Goal: Task Accomplishment & Management: Manage account settings

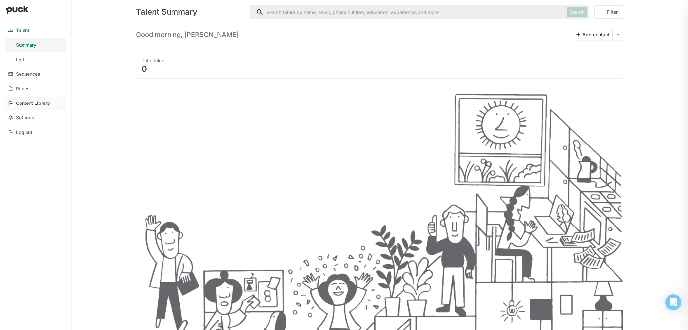
click at [27, 107] on link "Content Library" at bounding box center [35, 103] width 61 height 13
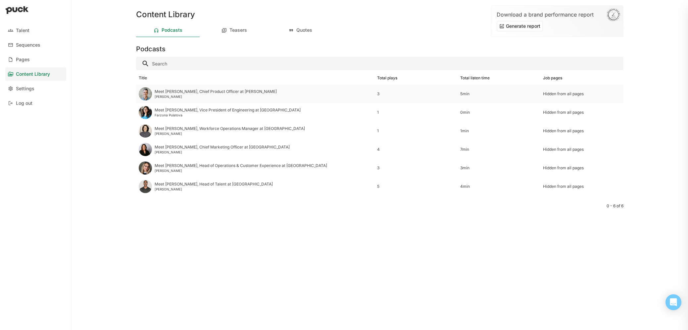
click at [219, 93] on div "Meet [PERSON_NAME], Chief Product Officer at [PERSON_NAME]" at bounding box center [216, 91] width 122 height 5
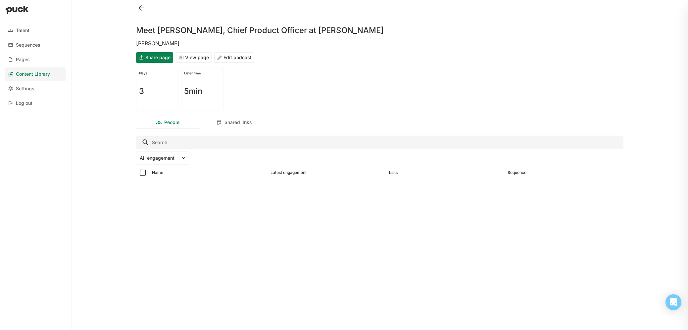
click at [241, 57] on button "Edit podcast" at bounding box center [234, 57] width 40 height 11
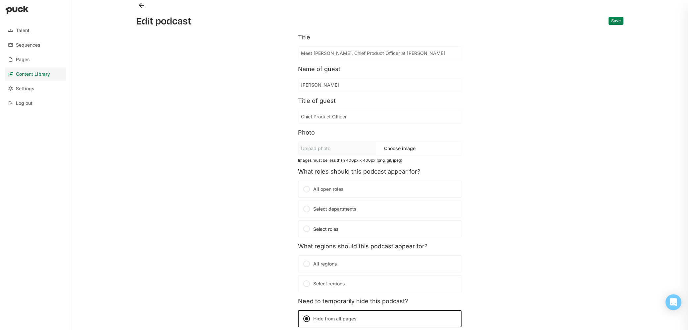
click at [304, 191] on div at bounding box center [307, 189] width 8 height 8
click at [0, 0] on input "All open roles" at bounding box center [0, 0] width 0 height 0
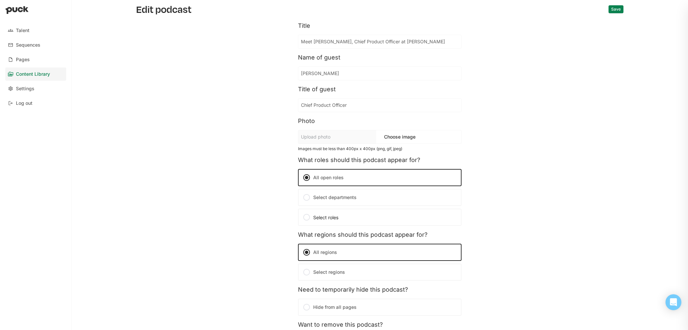
scroll to position [42, 0]
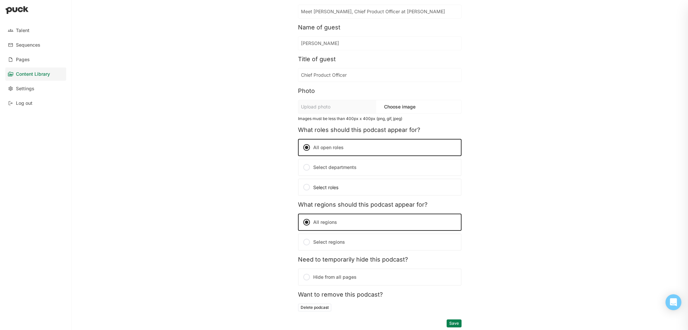
click at [451, 323] on button "Save" at bounding box center [454, 324] width 15 height 8
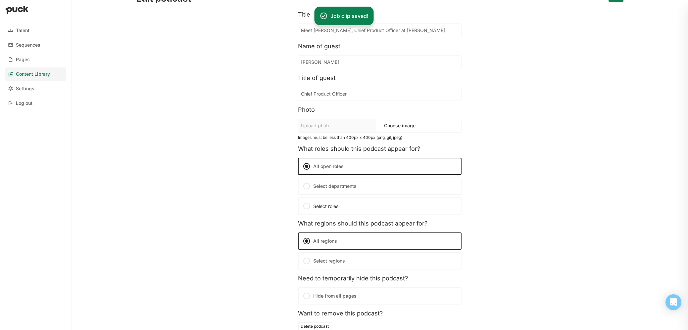
scroll to position [0, 0]
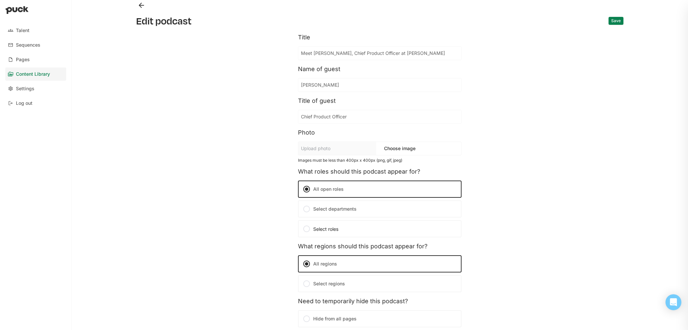
click at [138, 4] on button "Back" at bounding box center [141, 5] width 11 height 11
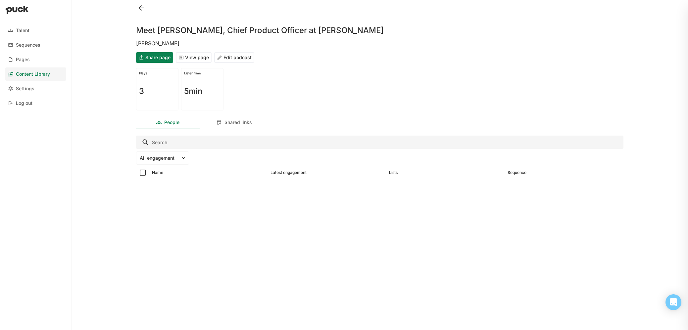
click at [140, 7] on button at bounding box center [141, 8] width 11 height 11
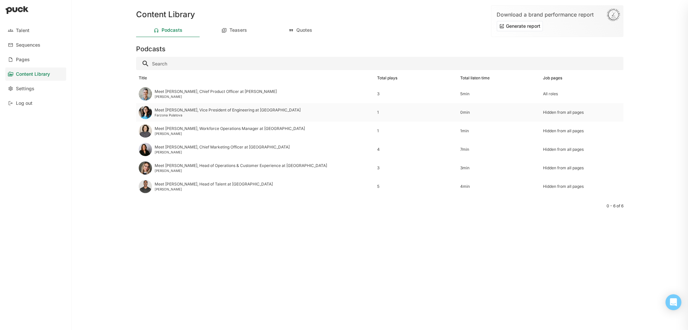
click at [183, 112] on div "Meet [PERSON_NAME], Vice President of Engineering at [GEOGRAPHIC_DATA]" at bounding box center [228, 110] width 146 height 5
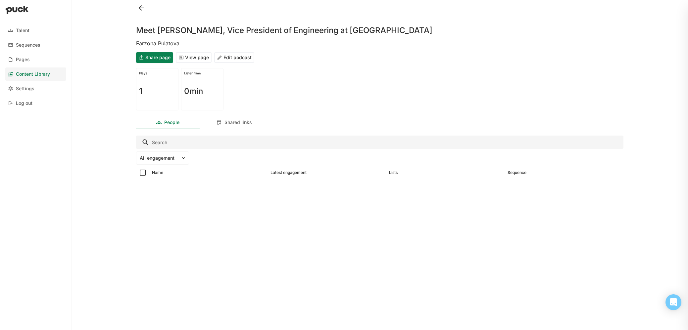
click at [245, 59] on button "Edit podcast" at bounding box center [234, 57] width 40 height 11
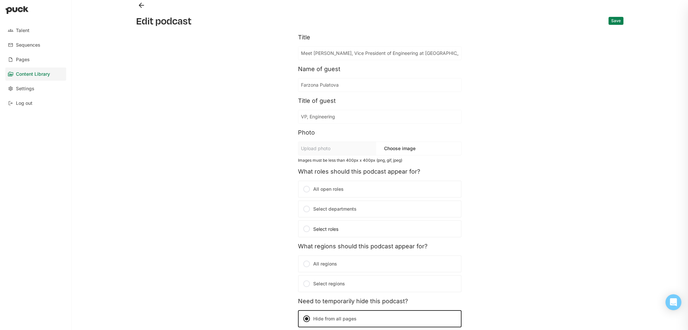
click at [304, 187] on div at bounding box center [307, 189] width 8 height 8
click at [0, 0] on input "All open roles" at bounding box center [0, 0] width 0 height 0
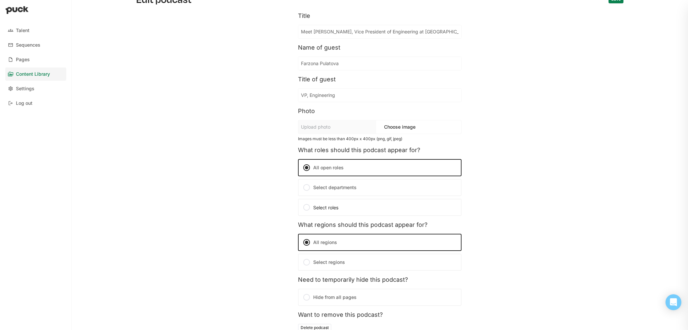
scroll to position [42, 0]
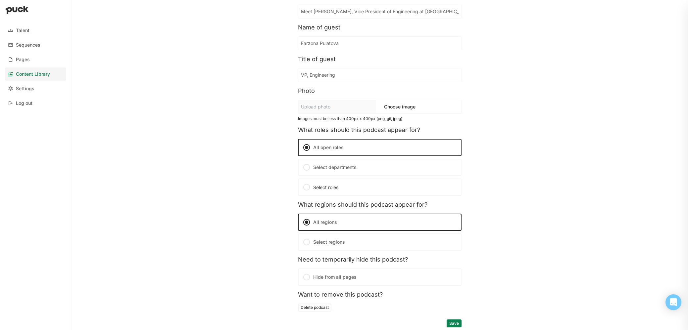
click at [450, 325] on button "Save" at bounding box center [454, 324] width 15 height 8
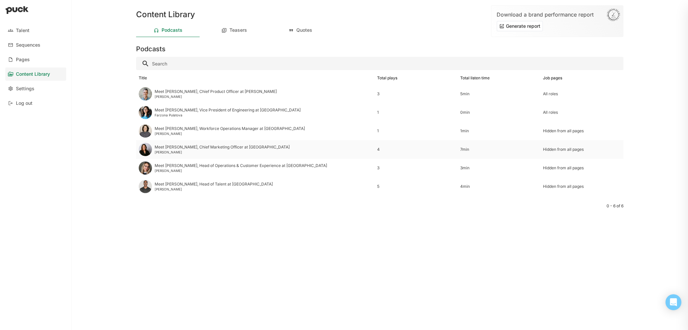
click at [177, 150] on div "Meet [PERSON_NAME], Chief Marketing Officer at [GEOGRAPHIC_DATA]" at bounding box center [222, 147] width 135 height 5
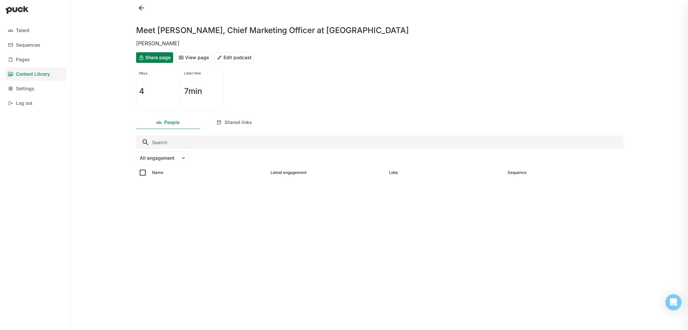
click at [240, 57] on button "Edit podcast" at bounding box center [234, 57] width 40 height 11
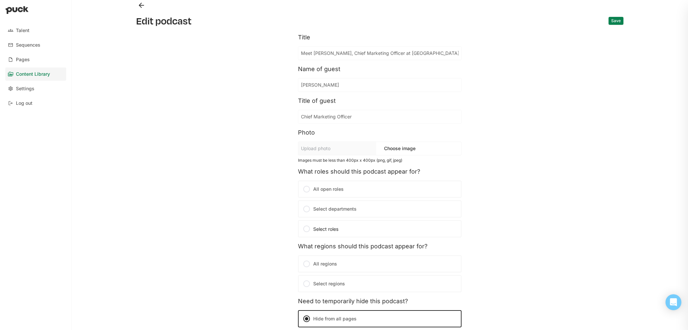
click at [304, 190] on div at bounding box center [307, 189] width 8 height 8
click at [0, 0] on input "All open roles" at bounding box center [0, 0] width 0 height 0
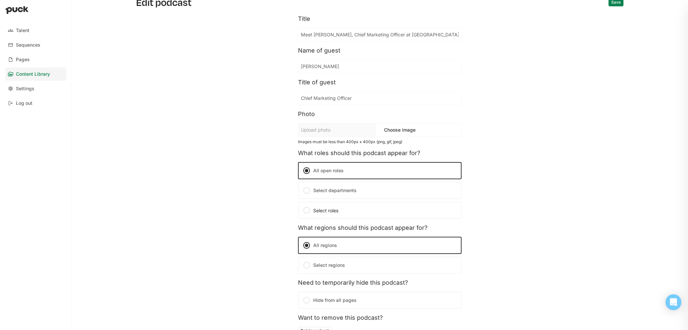
scroll to position [42, 0]
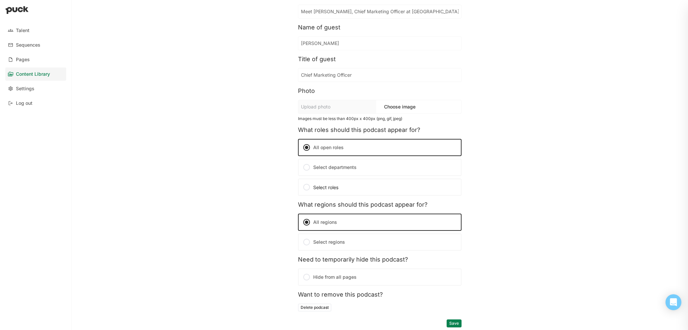
click at [450, 322] on button "Save" at bounding box center [454, 324] width 15 height 8
click at [452, 325] on button "Save" at bounding box center [454, 324] width 15 height 8
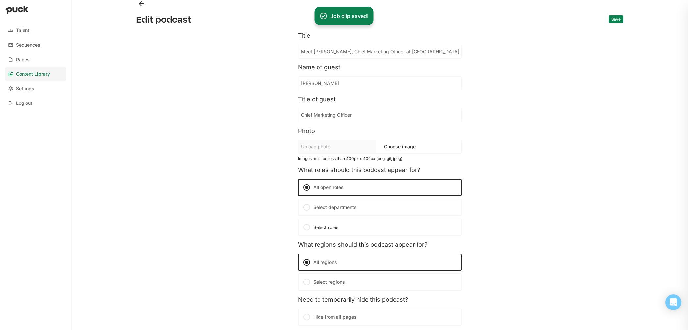
scroll to position [0, 0]
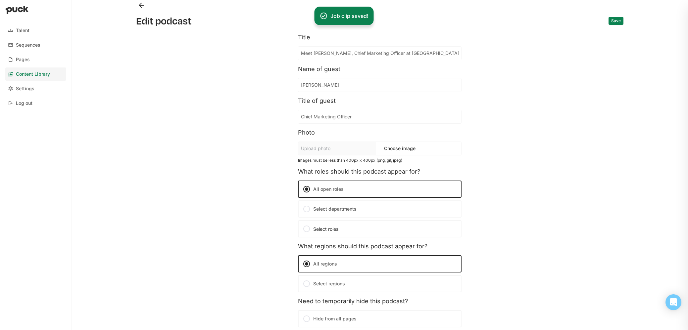
click at [141, 5] on button "Back" at bounding box center [141, 5] width 11 height 11
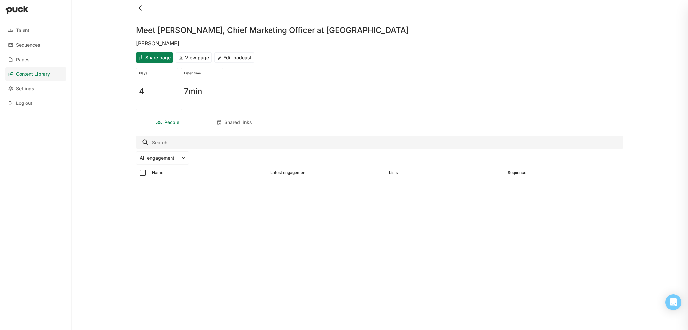
click at [141, 9] on button at bounding box center [141, 8] width 11 height 11
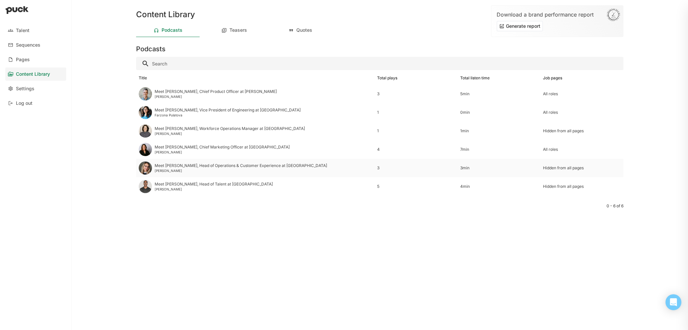
click at [178, 172] on div "[PERSON_NAME]" at bounding box center [241, 171] width 172 height 4
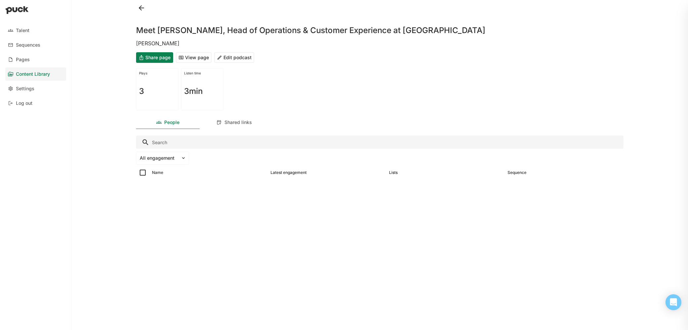
click at [241, 60] on button "Edit podcast" at bounding box center [234, 57] width 40 height 11
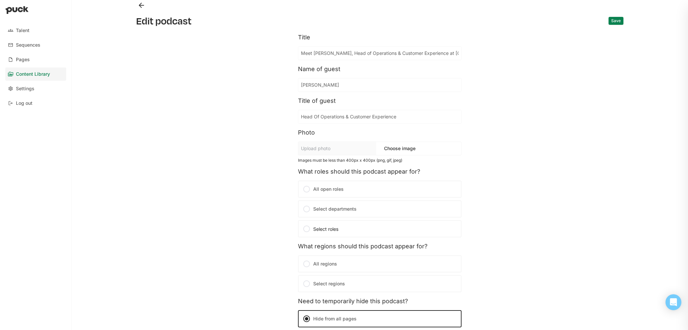
click at [147, 11] on div "Edit podcast Save Title Meet [PERSON_NAME], Head of Operations & Customer Exper…" at bounding box center [380, 165] width 498 height 330
click at [138, 2] on button "Back" at bounding box center [141, 5] width 11 height 11
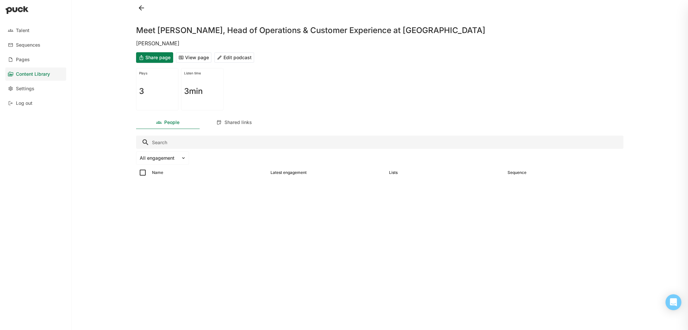
click at [229, 58] on button "Edit podcast" at bounding box center [234, 57] width 40 height 11
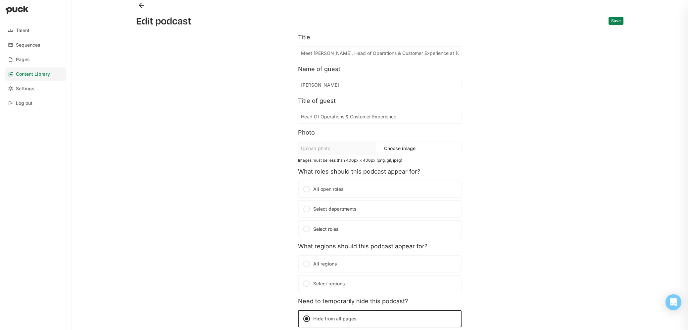
click at [304, 209] on div at bounding box center [307, 209] width 8 height 8
click at [0, 0] on input "Select departments" at bounding box center [0, 0] width 0 height 0
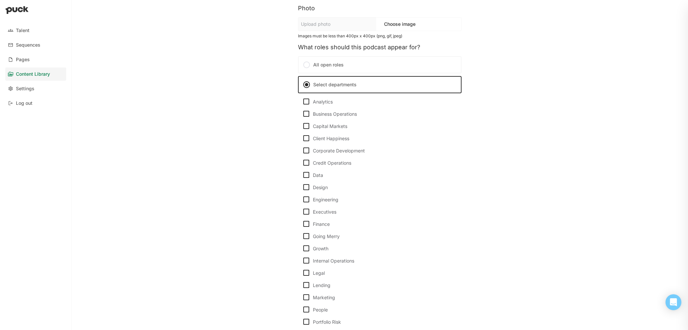
scroll to position [124, 0]
click at [304, 164] on img at bounding box center [306, 163] width 8 height 8
click at [302, 164] on input "Credit Operations" at bounding box center [302, 163] width 0 height 0
checkbox input "true"
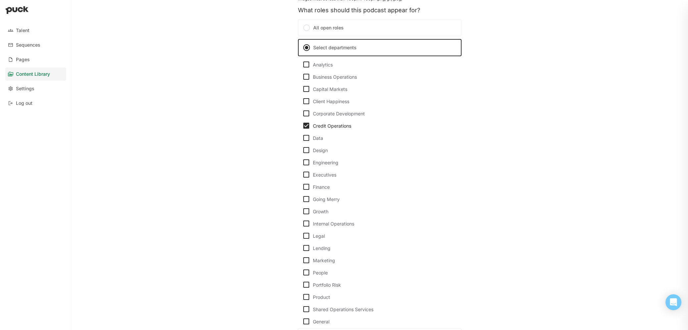
scroll to position [162, 0]
click at [304, 311] on img at bounding box center [306, 309] width 8 height 8
click at [302, 309] on input "Shared Operations Services" at bounding box center [302, 309] width 0 height 0
checkbox input "true"
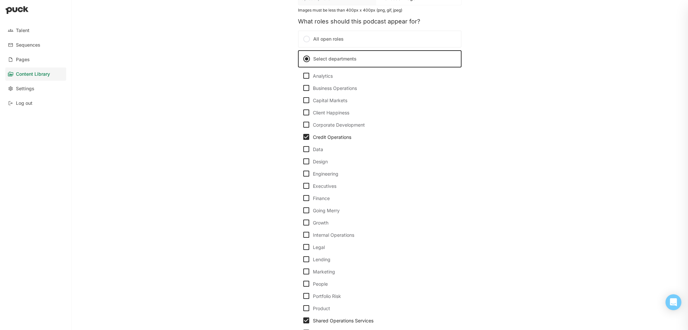
scroll to position [152, 0]
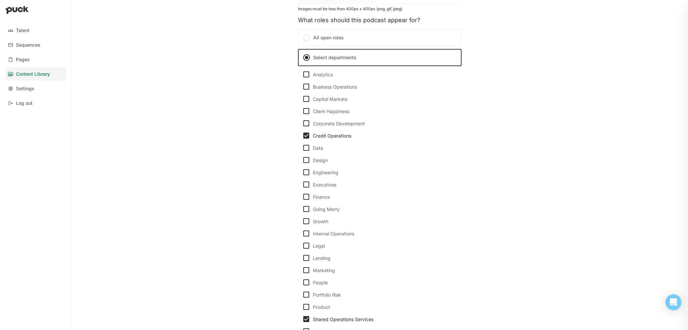
click at [305, 110] on img at bounding box center [306, 111] width 8 height 8
click at [302, 111] on input "Client Happiness" at bounding box center [302, 111] width 0 height 0
checkbox input "true"
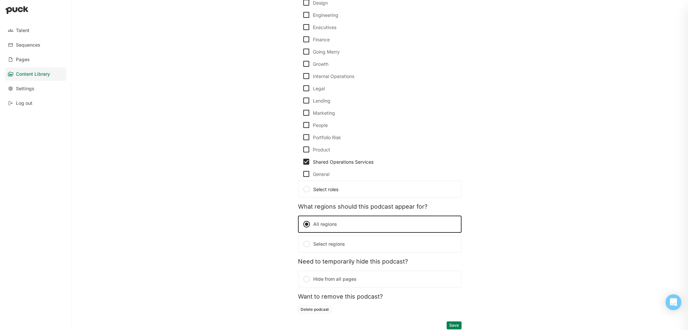
scroll to position [311, 0]
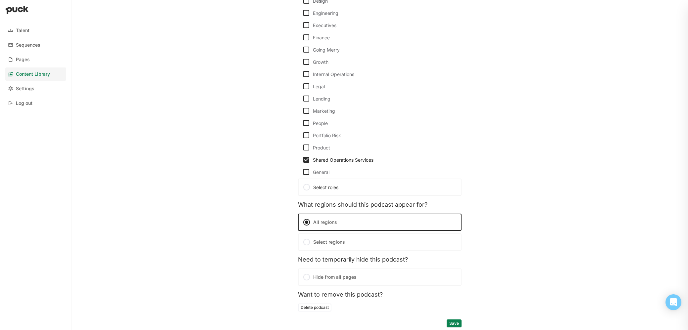
click at [452, 325] on button "Save" at bounding box center [454, 324] width 15 height 8
click at [456, 322] on button "Save" at bounding box center [454, 324] width 15 height 8
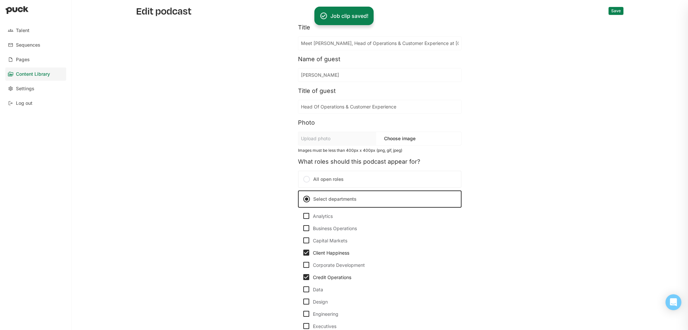
scroll to position [0, 0]
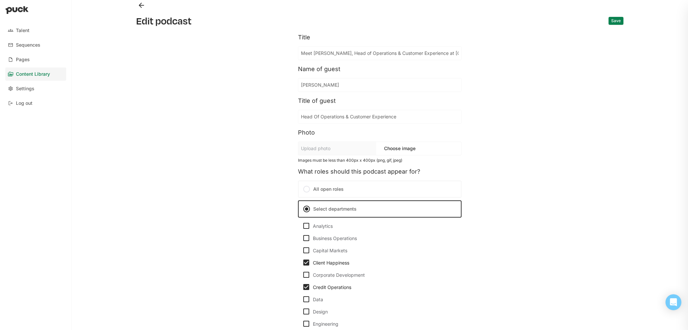
click at [142, 5] on button "Back" at bounding box center [141, 5] width 11 height 11
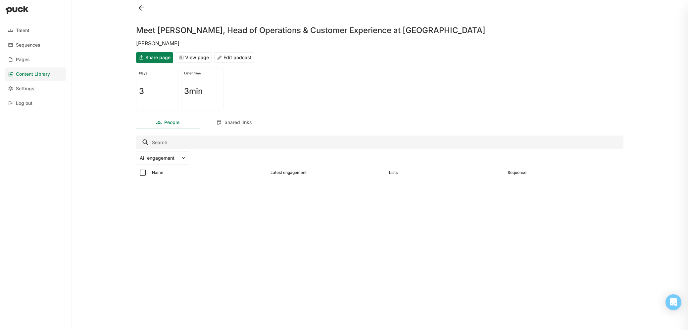
click at [142, 8] on button at bounding box center [141, 8] width 11 height 11
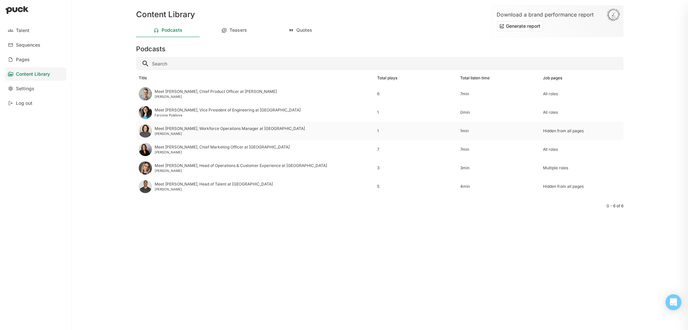
click at [167, 131] on div "Meet [PERSON_NAME], Workforce Operations Manager at [GEOGRAPHIC_DATA]" at bounding box center [230, 128] width 150 height 5
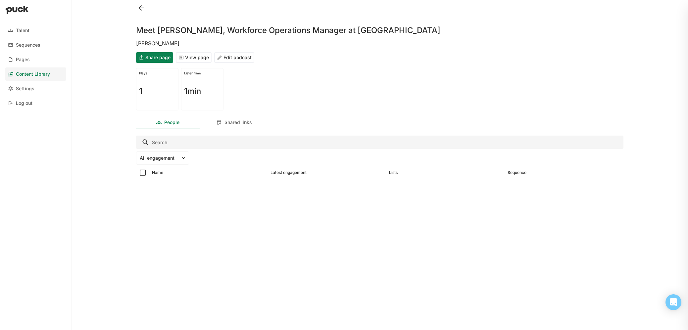
click at [243, 57] on button "Edit podcast" at bounding box center [234, 57] width 40 height 11
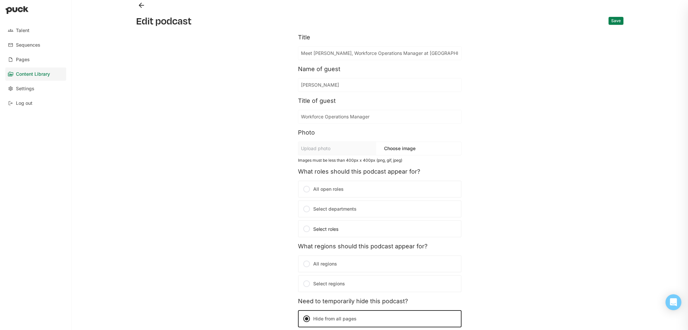
click at [305, 208] on div at bounding box center [307, 209] width 8 height 8
click at [0, 0] on input "Select departments" at bounding box center [0, 0] width 0 height 0
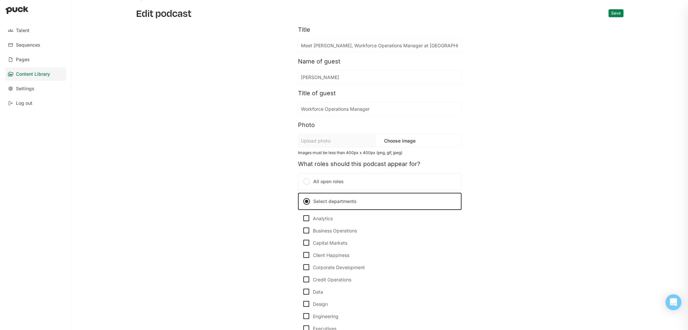
scroll to position [8, 0]
click at [302, 217] on img at bounding box center [306, 218] width 8 height 8
click at [302, 218] on input "Analytics" at bounding box center [302, 218] width 0 height 0
checkbox input "true"
click at [304, 231] on img at bounding box center [306, 230] width 8 height 8
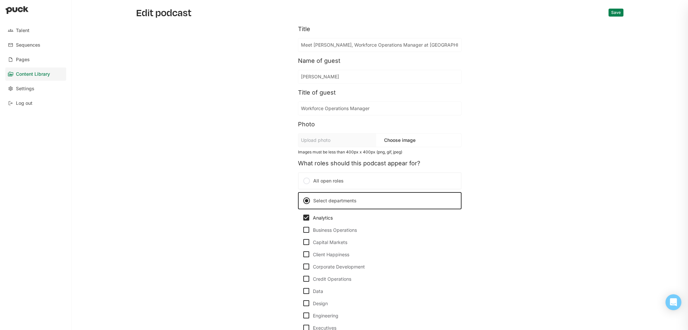
click at [302, 230] on input "Business Operations" at bounding box center [302, 230] width 0 height 0
checkbox input "true"
click at [305, 243] on img at bounding box center [306, 242] width 8 height 8
click at [302, 243] on input "Capital Markets" at bounding box center [302, 242] width 0 height 0
checkbox input "true"
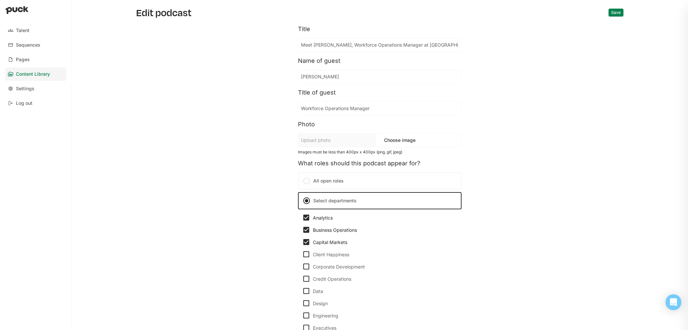
click at [303, 266] on img at bounding box center [306, 267] width 8 height 8
click at [302, 267] on input "Corporate Development" at bounding box center [302, 267] width 0 height 0
checkbox input "true"
click at [303, 278] on img at bounding box center [306, 279] width 8 height 8
click at [302, 279] on input "Credit Operations" at bounding box center [302, 279] width 0 height 0
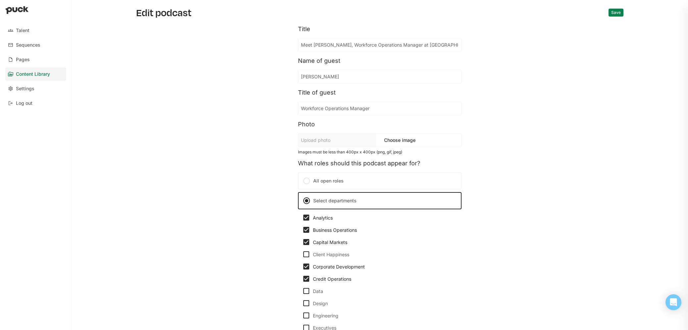
click at [304, 278] on img at bounding box center [306, 279] width 8 height 8
click at [302, 279] on input "Credit Operations" at bounding box center [302, 279] width 0 height 0
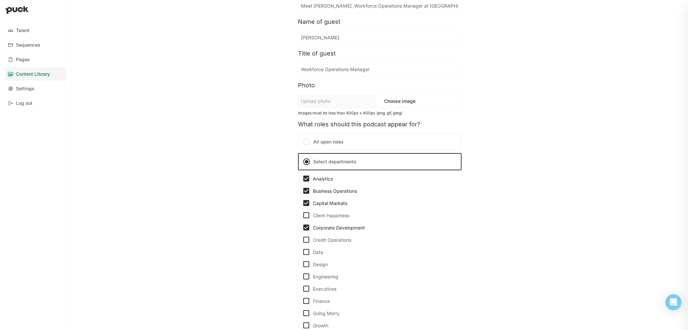
scroll to position [49, 0]
click at [305, 240] on img at bounding box center [306, 239] width 8 height 8
click at [302, 239] on input "Credit Operations" at bounding box center [302, 239] width 0 height 0
checkbox input "true"
click at [303, 252] on img at bounding box center [306, 251] width 8 height 8
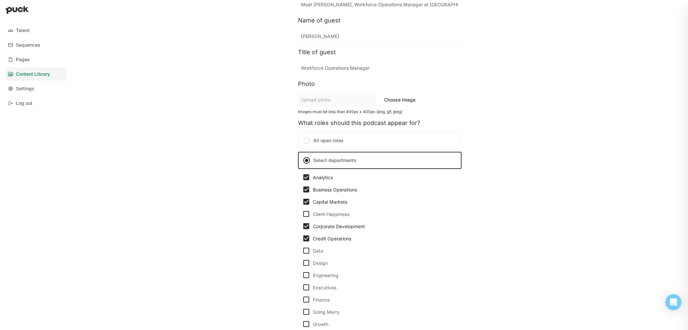
click at [302, 251] on input "Data" at bounding box center [302, 251] width 0 height 0
checkbox input "true"
click at [304, 264] on img at bounding box center [306, 263] width 8 height 8
click at [302, 263] on input "Design" at bounding box center [302, 263] width 0 height 0
checkbox input "true"
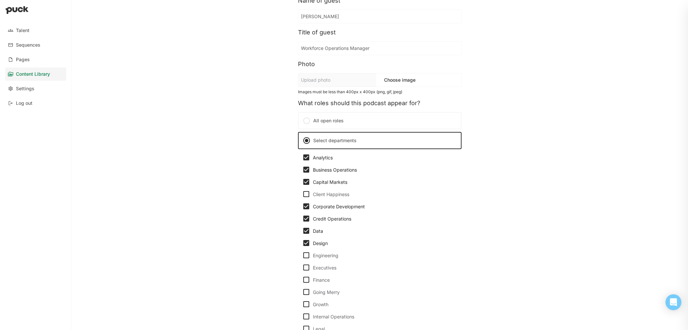
click at [304, 219] on img at bounding box center [306, 219] width 8 height 8
click at [302, 219] on input "Credit Operations" at bounding box center [302, 219] width 0 height 0
checkbox input "false"
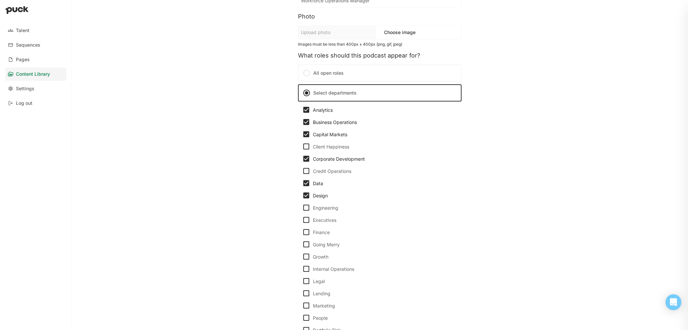
scroll to position [117, 0]
click at [304, 208] on img at bounding box center [306, 207] width 8 height 8
click at [302, 207] on input "Engineering" at bounding box center [302, 207] width 0 height 0
checkbox input "true"
click at [302, 230] on img at bounding box center [306, 231] width 8 height 8
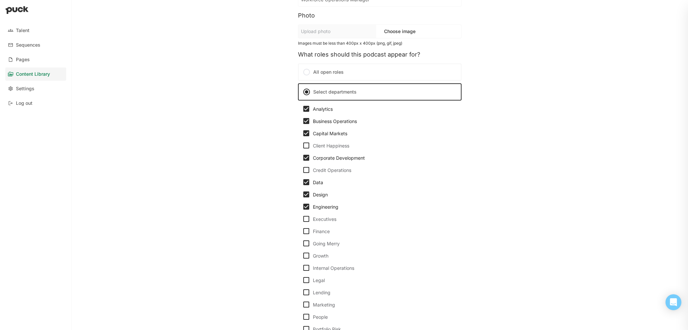
click at [302, 231] on input "Finance" at bounding box center [302, 231] width 0 height 0
checkbox input "true"
click at [305, 245] on img at bounding box center [306, 244] width 8 height 8
click at [302, 244] on input "Going Merry" at bounding box center [302, 244] width 0 height 0
checkbox input "true"
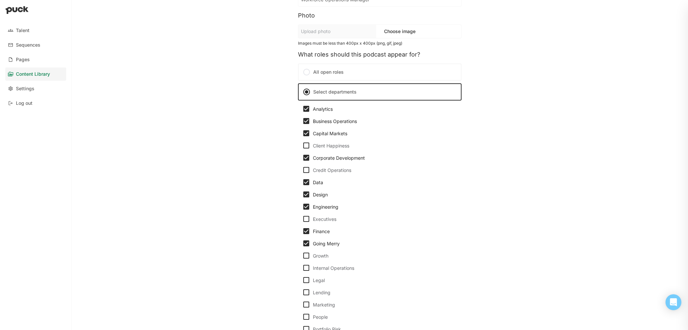
click at [305, 255] on img at bounding box center [306, 256] width 8 height 8
click at [302, 256] on input "Growth" at bounding box center [302, 256] width 0 height 0
checkbox input "true"
click at [304, 268] on img at bounding box center [306, 268] width 8 height 8
click at [302, 268] on input "Internal Operations" at bounding box center [302, 268] width 0 height 0
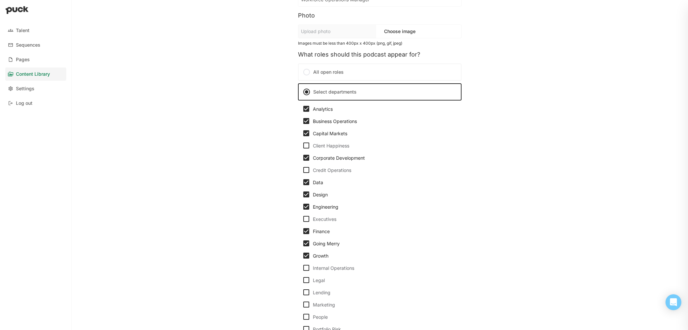
checkbox input "true"
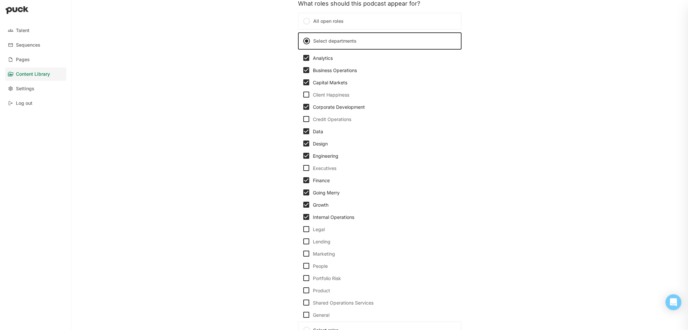
scroll to position [169, 0]
click at [306, 314] on img at bounding box center [306, 314] width 8 height 8
click at [302, 314] on input "General" at bounding box center [302, 314] width 0 height 0
checkbox input "true"
click at [304, 291] on img at bounding box center [306, 289] width 8 height 8
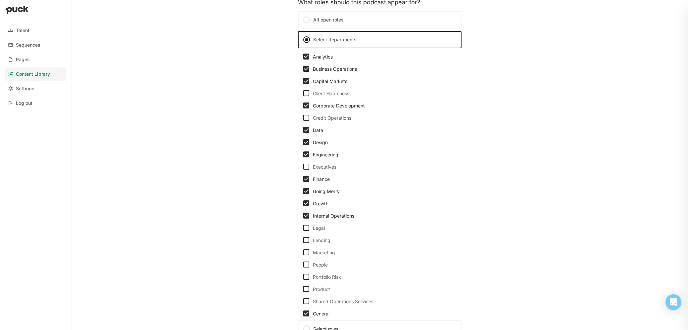
click at [302, 290] on input "Product" at bounding box center [302, 289] width 0 height 0
checkbox input "true"
click at [306, 276] on img at bounding box center [306, 277] width 8 height 8
click at [302, 277] on input "Portfolio Risk" at bounding box center [302, 277] width 0 height 0
checkbox input "true"
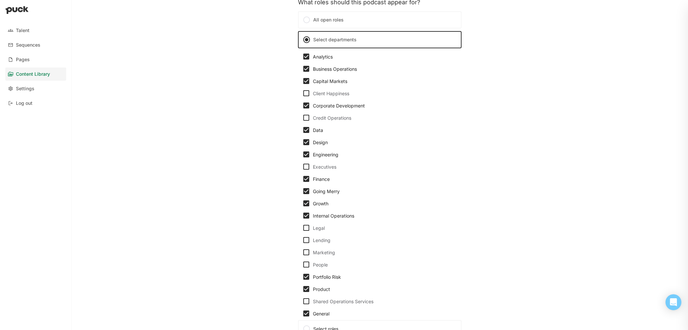
click at [304, 263] on img at bounding box center [306, 265] width 8 height 8
click at [302, 265] on input "People" at bounding box center [302, 265] width 0 height 0
checkbox input "true"
click at [306, 249] on img at bounding box center [306, 253] width 8 height 8
click at [302, 253] on input "Marketing" at bounding box center [302, 253] width 0 height 0
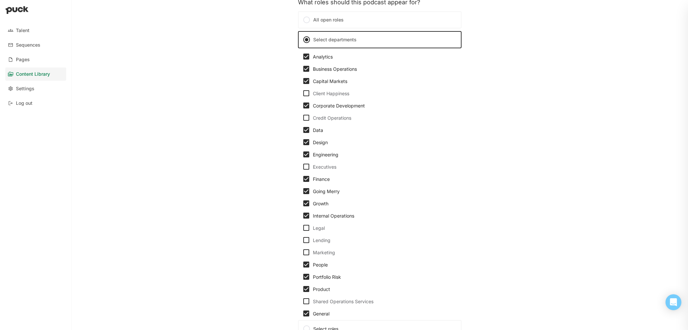
checkbox input "true"
click at [306, 240] on img at bounding box center [306, 240] width 8 height 8
click at [302, 240] on input "Lending" at bounding box center [302, 240] width 0 height 0
checkbox input "true"
click at [302, 230] on img at bounding box center [306, 228] width 8 height 8
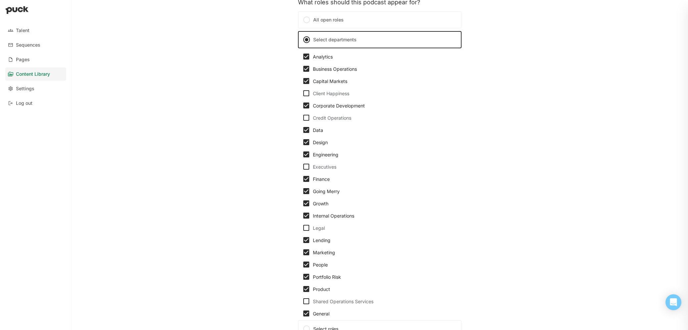
click at [302, 228] on input "Legal" at bounding box center [302, 228] width 0 height 0
checkbox input "true"
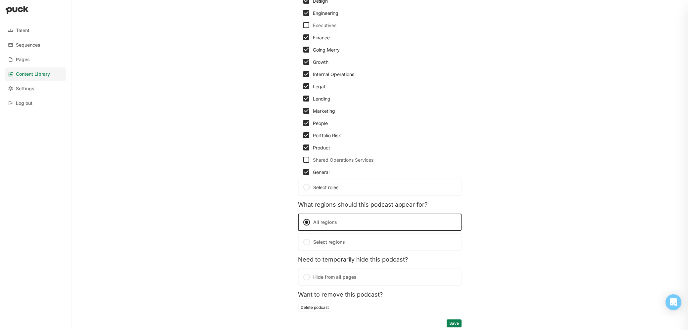
click at [452, 321] on button "Save" at bounding box center [454, 324] width 15 height 8
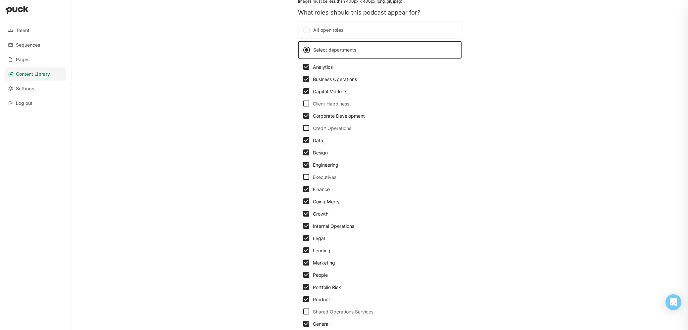
scroll to position [182, 0]
